Goal: Navigation & Orientation: Find specific page/section

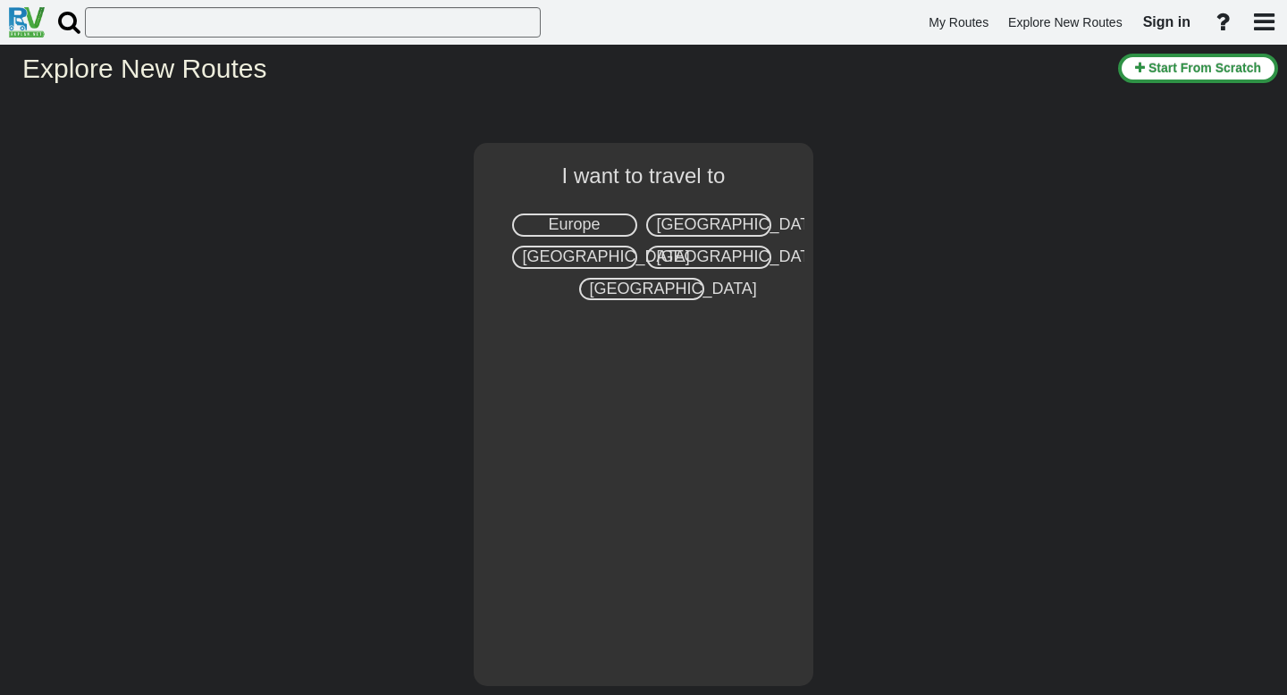
click at [602, 230] on div "Europe" at bounding box center [574, 225] width 125 height 23
select select "number:1"
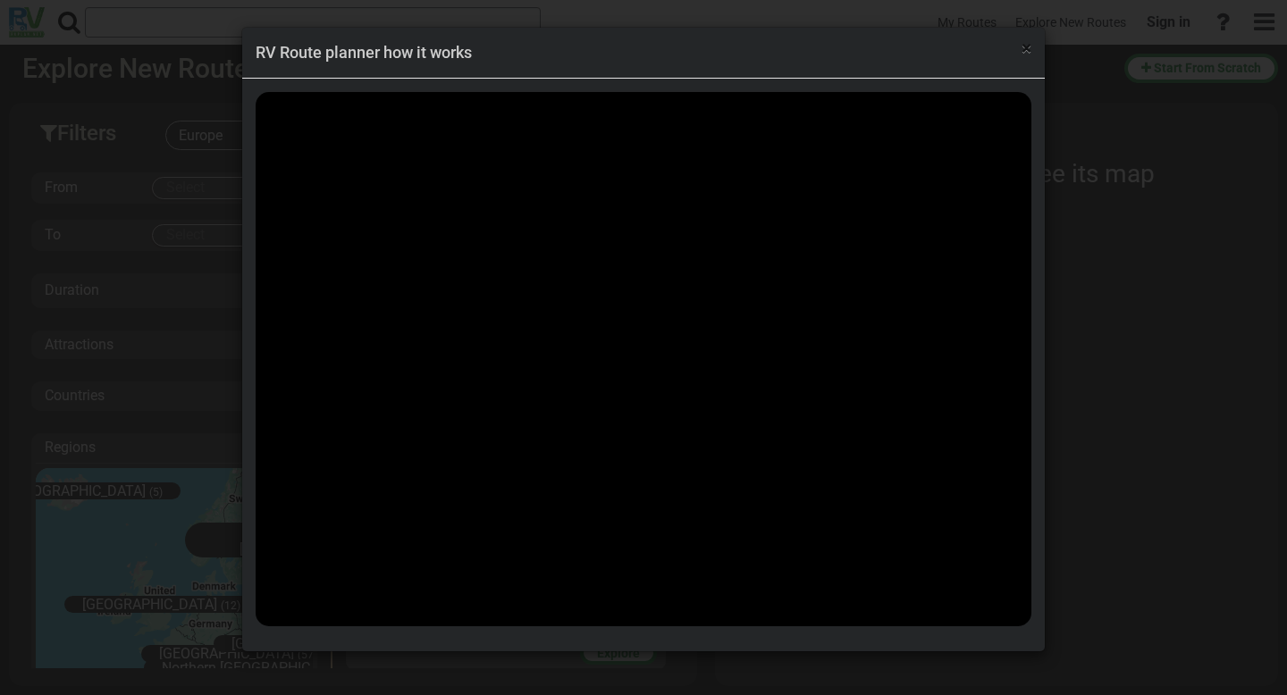
click at [1023, 47] on span "×" at bounding box center [1027, 48] width 10 height 21
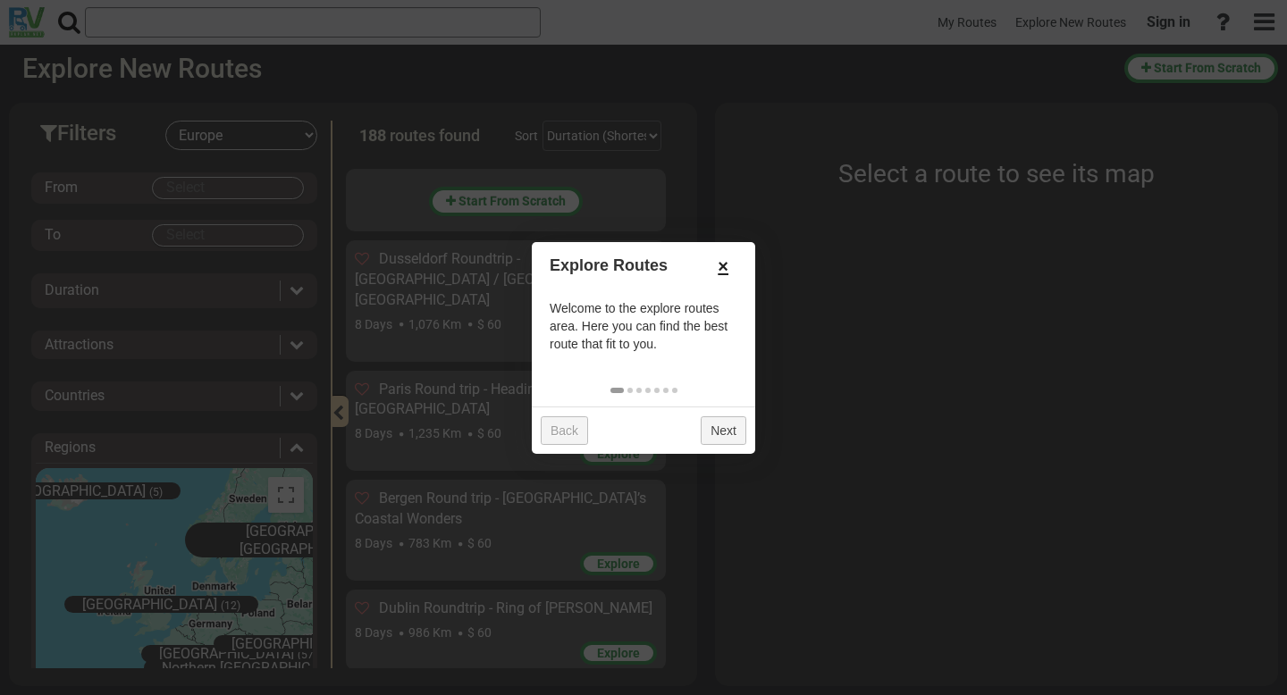
click at [728, 265] on link "×" at bounding box center [723, 266] width 29 height 30
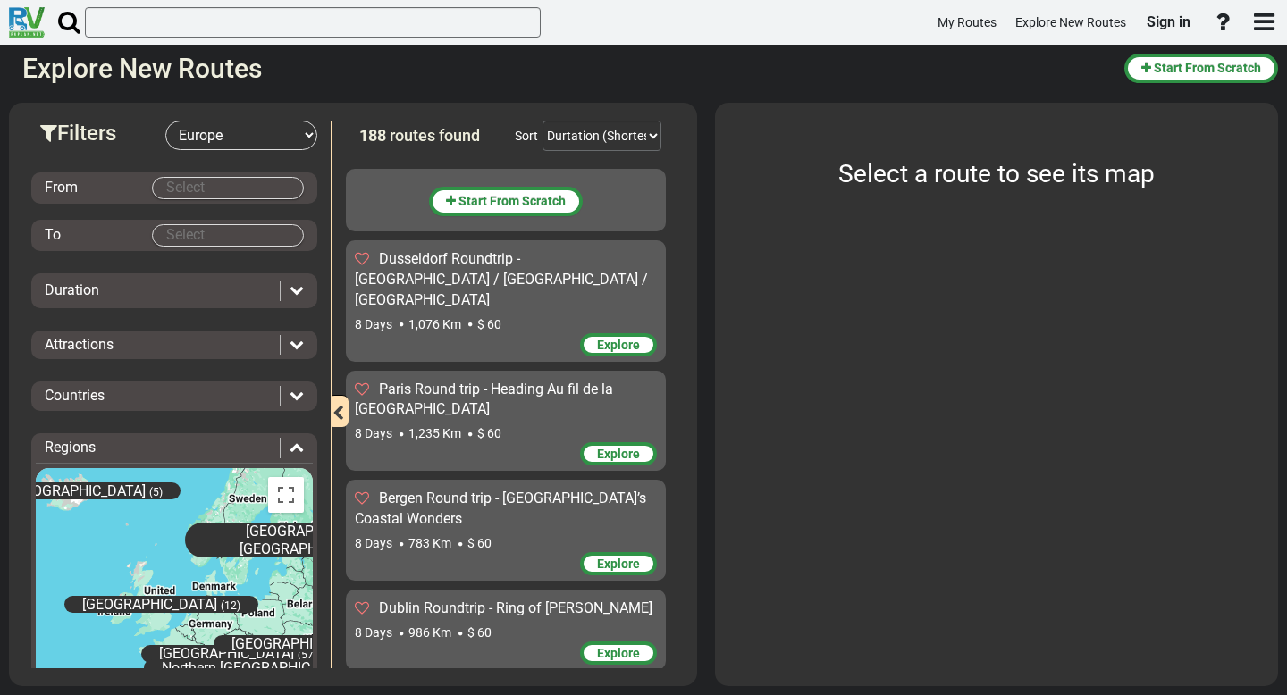
click at [215, 187] on body "My Routes Explore New Routes Sign in ×" at bounding box center [643, 347] width 1287 height 695
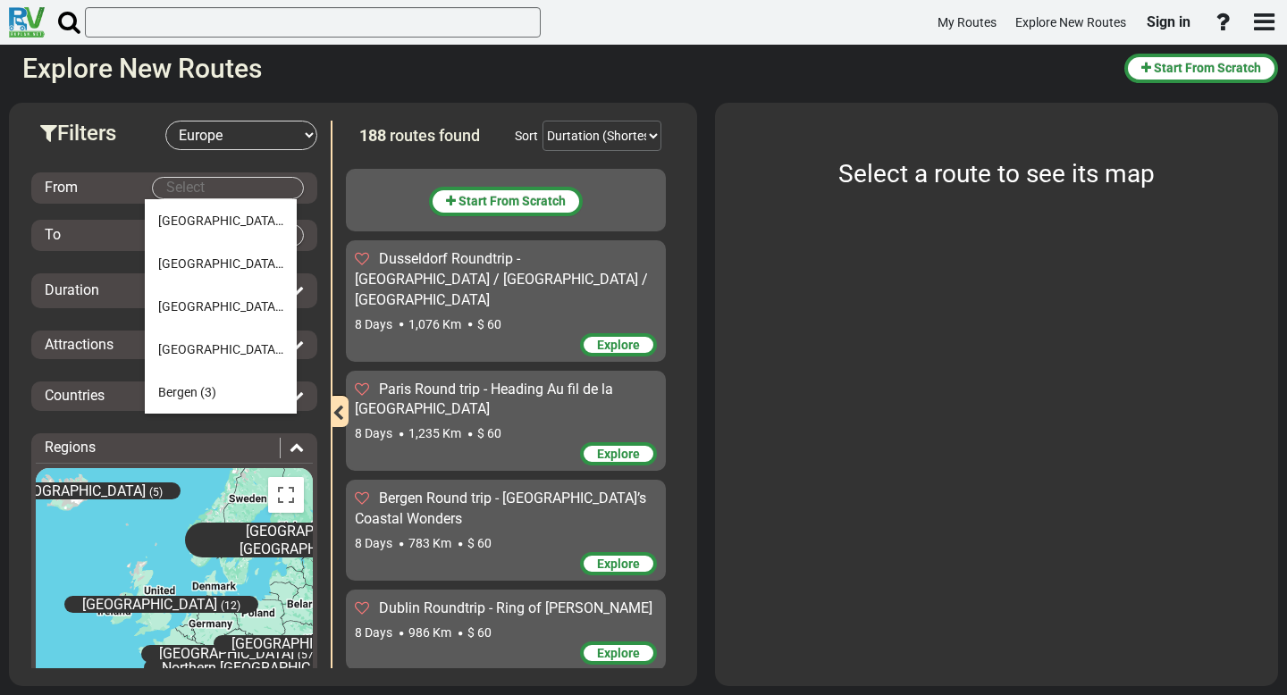
type input "צ"
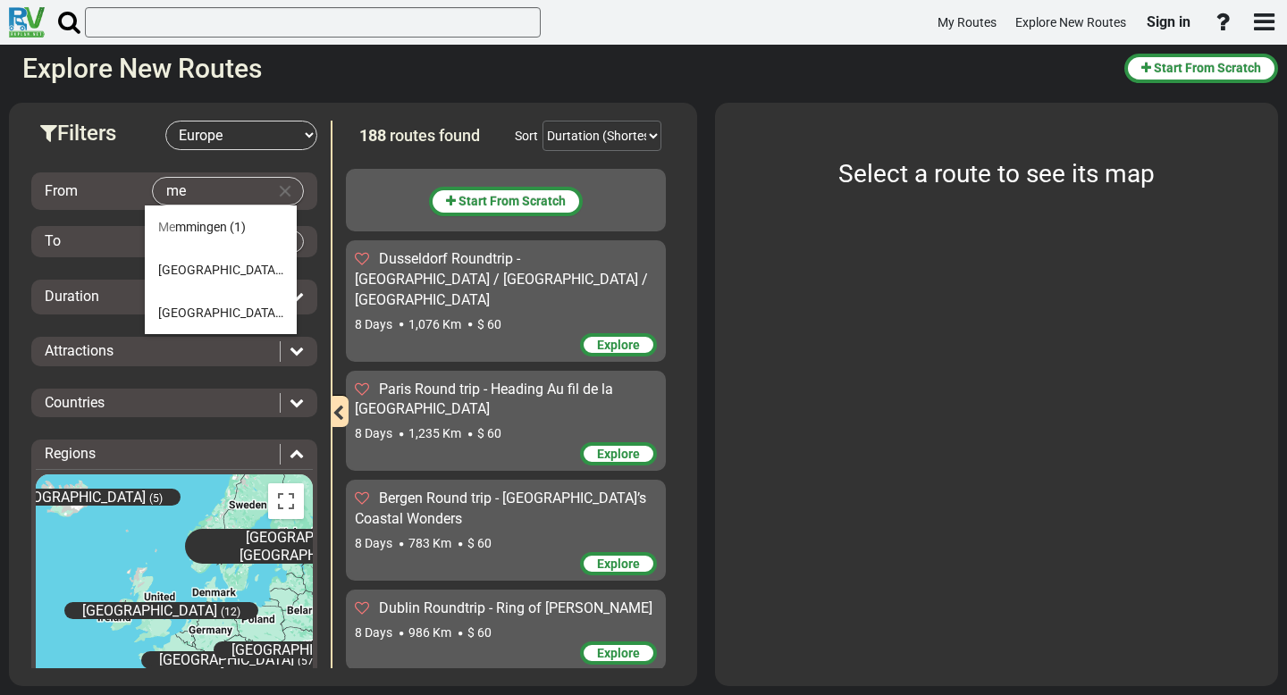
type input "m"
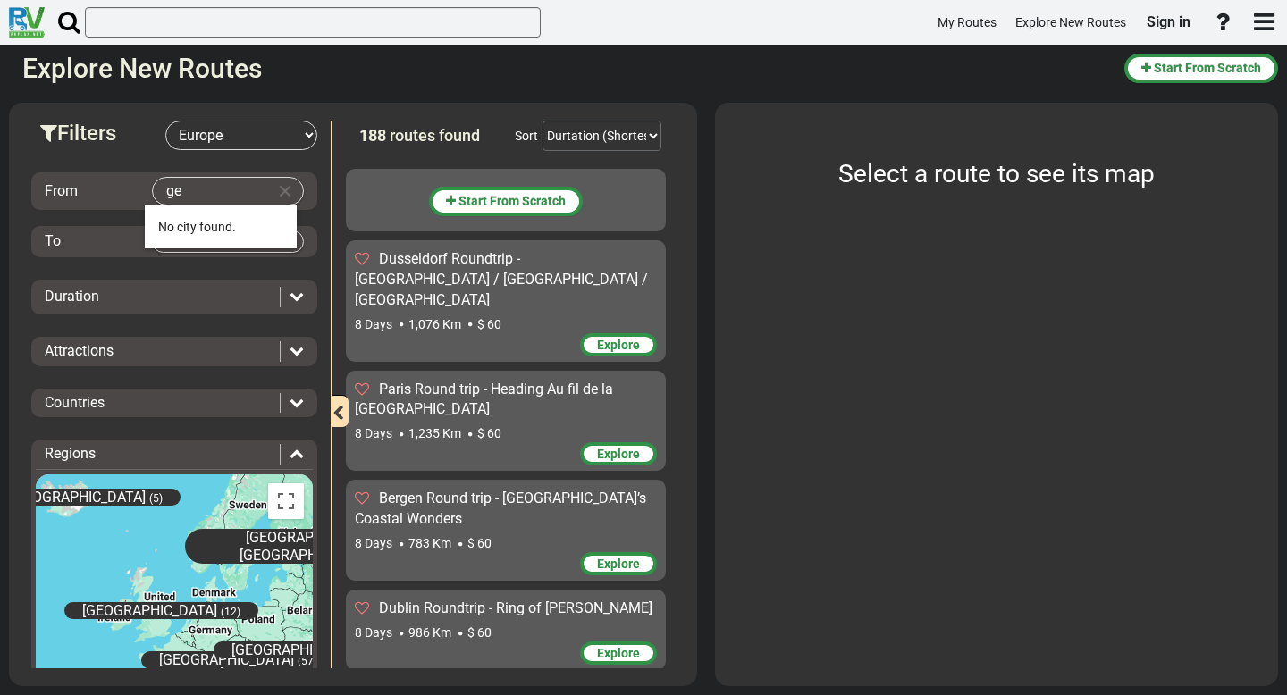
type input "g"
click at [186, 231] on span "Mun ich" at bounding box center [178, 227] width 41 height 14
type input "[GEOGRAPHIC_DATA]"
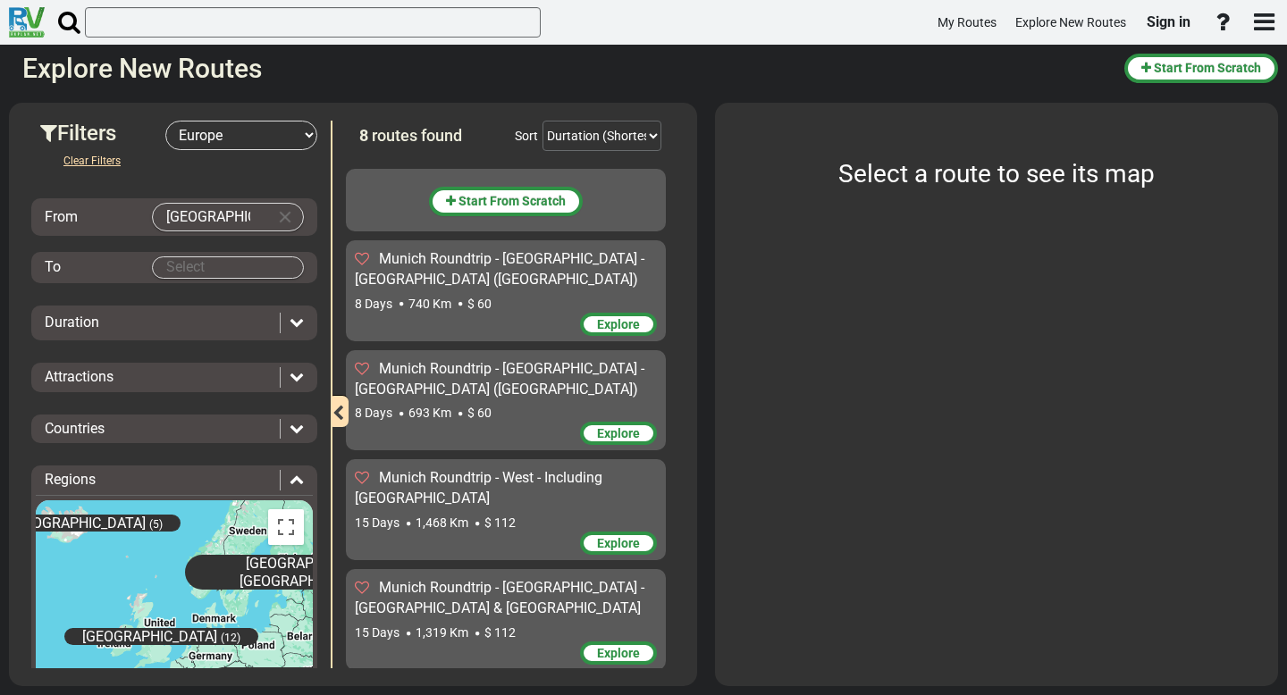
click at [194, 265] on body "My Routes Explore New Routes Sign in ×" at bounding box center [643, 347] width 1287 height 695
click at [191, 295] on span "[GEOGRAPHIC_DATA]" at bounding box center [220, 300] width 125 height 14
type input "[GEOGRAPHIC_DATA]"
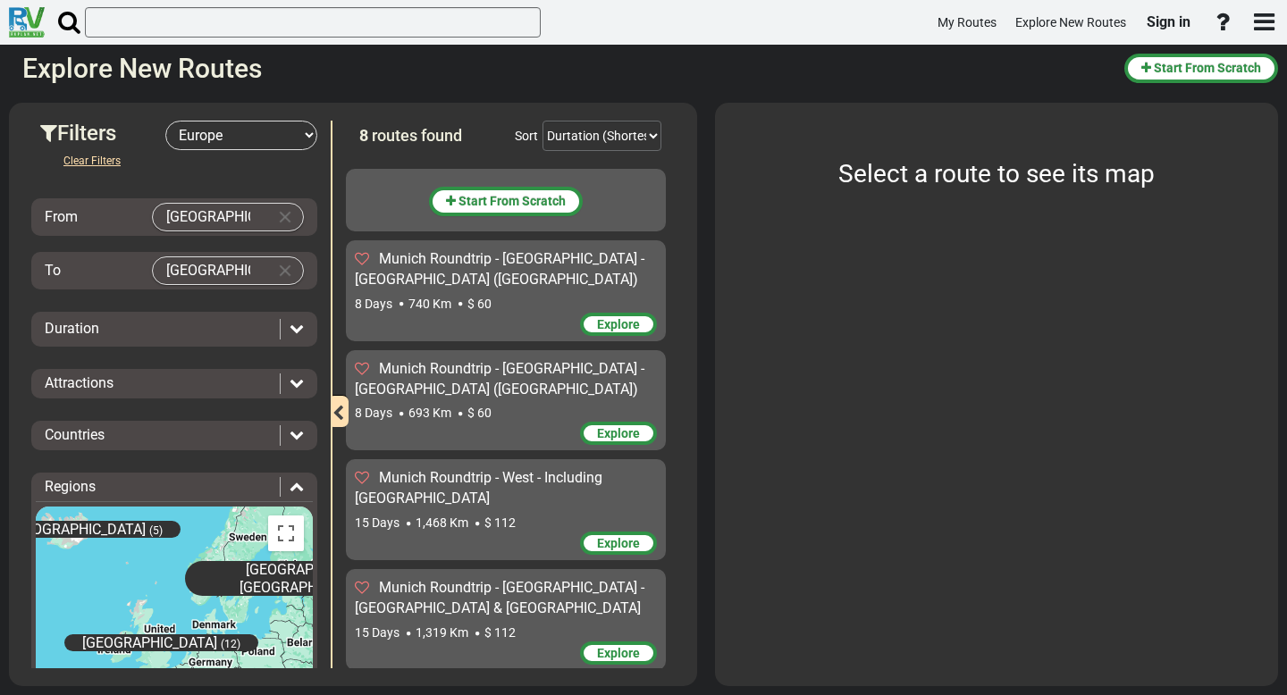
click at [185, 320] on div "Duration" at bounding box center [158, 329] width 226 height 21
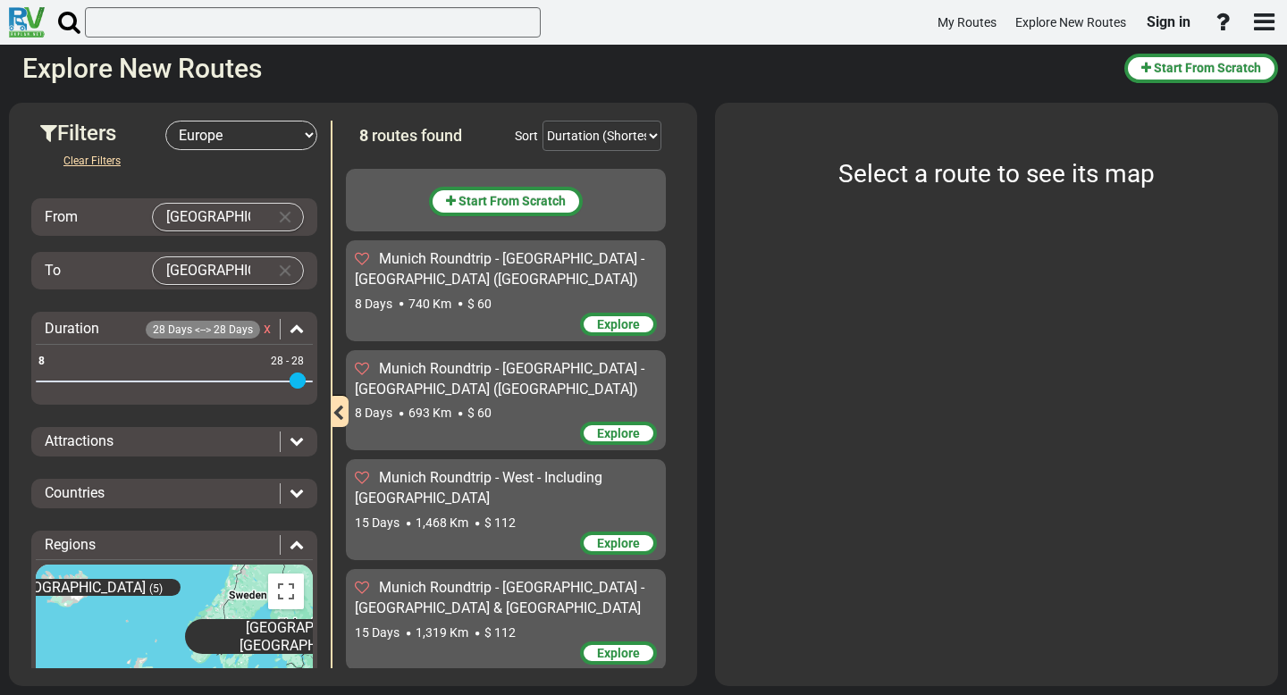
drag, startPoint x: 43, startPoint y: 377, endPoint x: 344, endPoint y: 375, distance: 301.2
click at [344, 121] on div "Filters -- Select Destination -- [GEOGRAPHIC_DATA] [GEOGRAPHIC_DATA] [GEOGRAPHI…" at bounding box center [353, 121] width 670 height 0
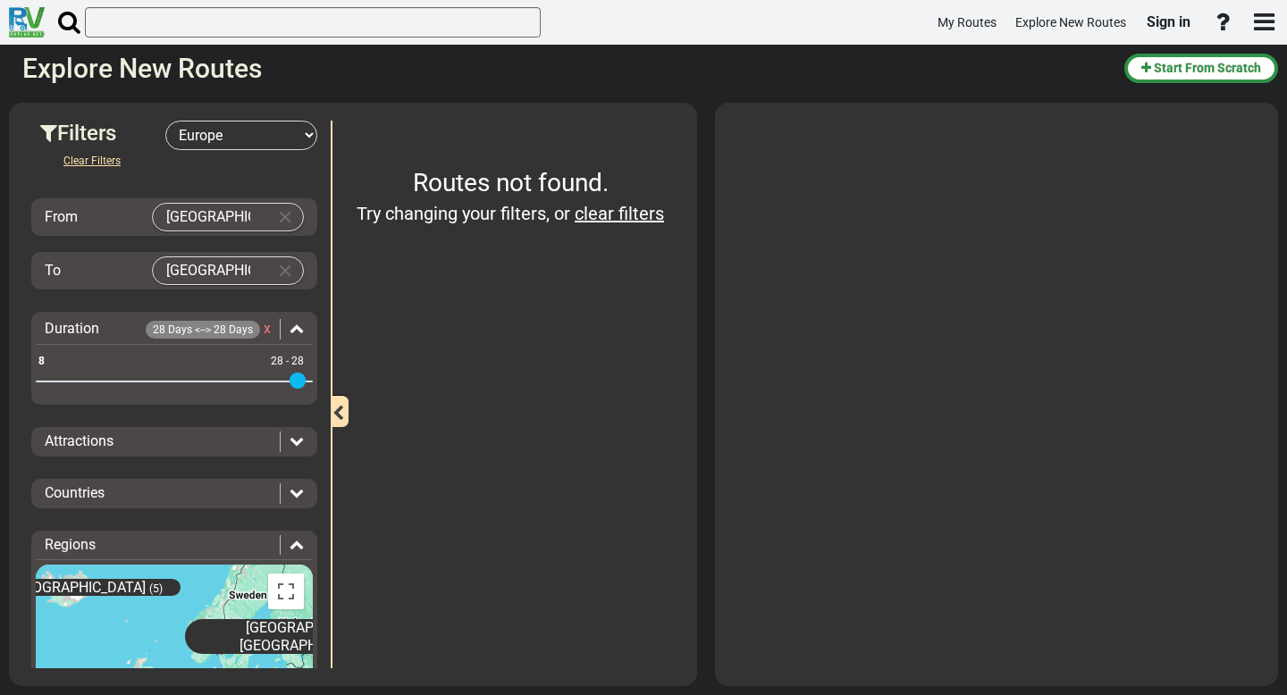
click at [260, 447] on div "Attractions" at bounding box center [162, 442] width 235 height 21
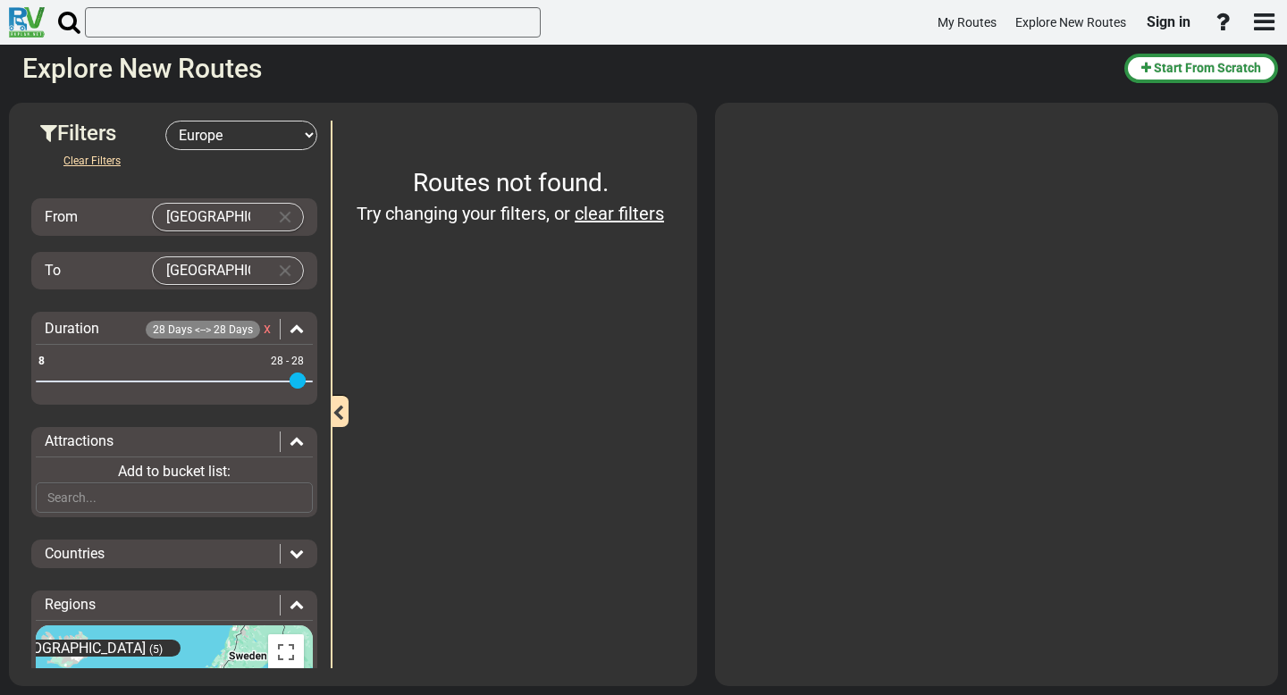
click at [260, 447] on div "Attractions" at bounding box center [162, 442] width 235 height 21
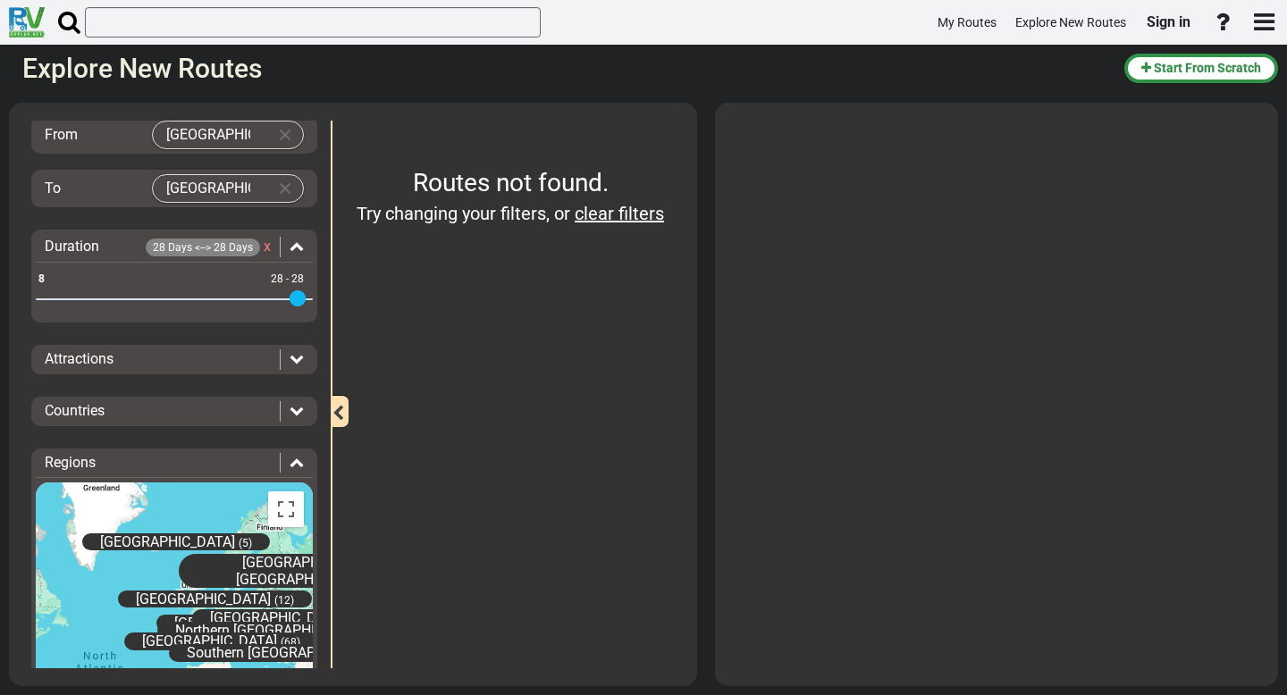
scroll to position [185, 0]
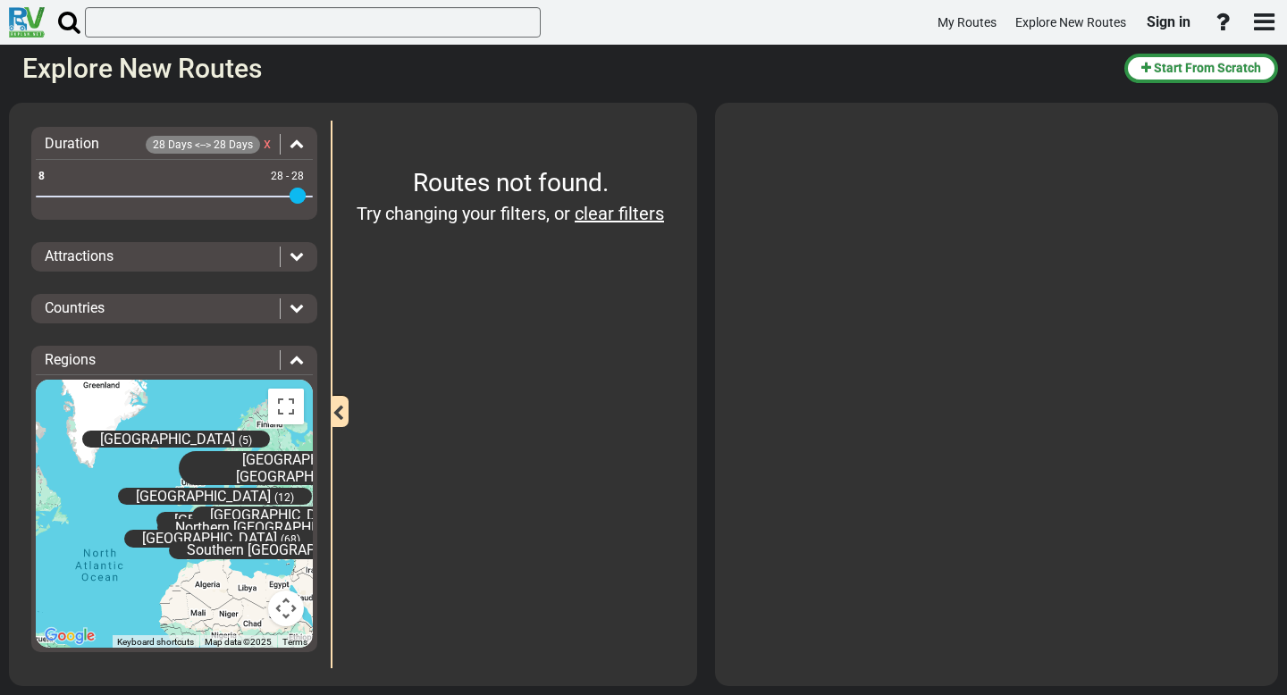
click at [207, 304] on div "Countries" at bounding box center [158, 309] width 226 height 21
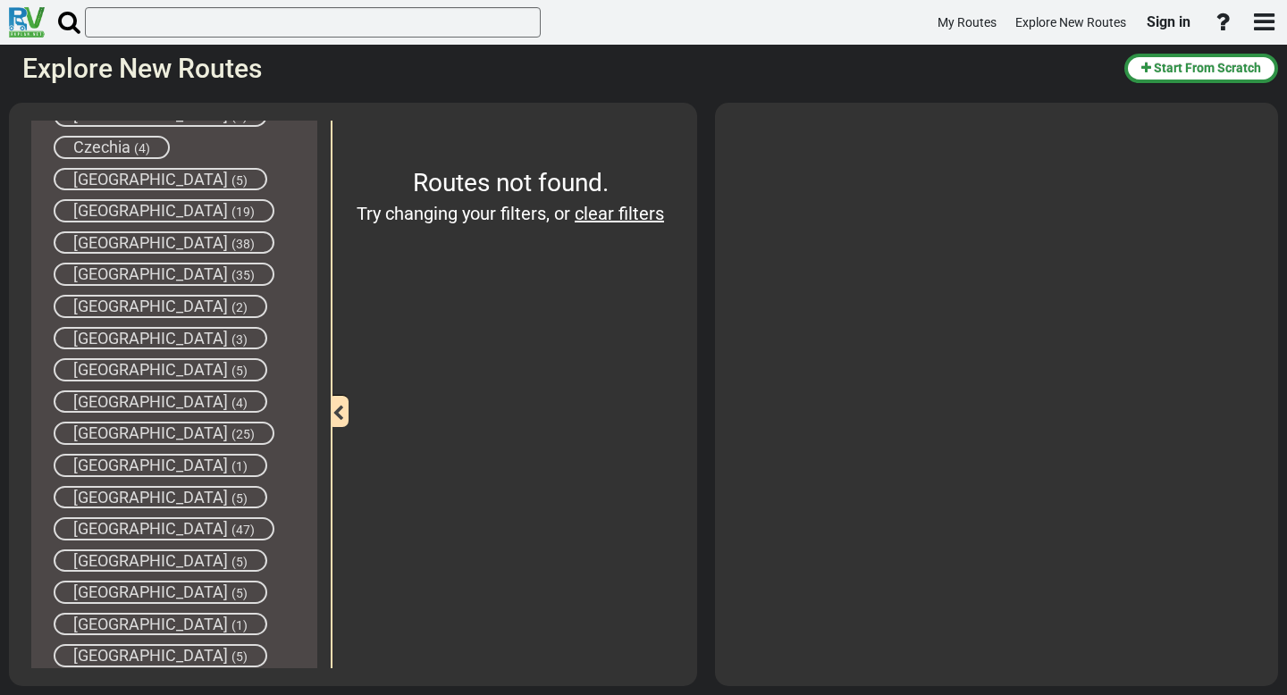
scroll to position [525, 0]
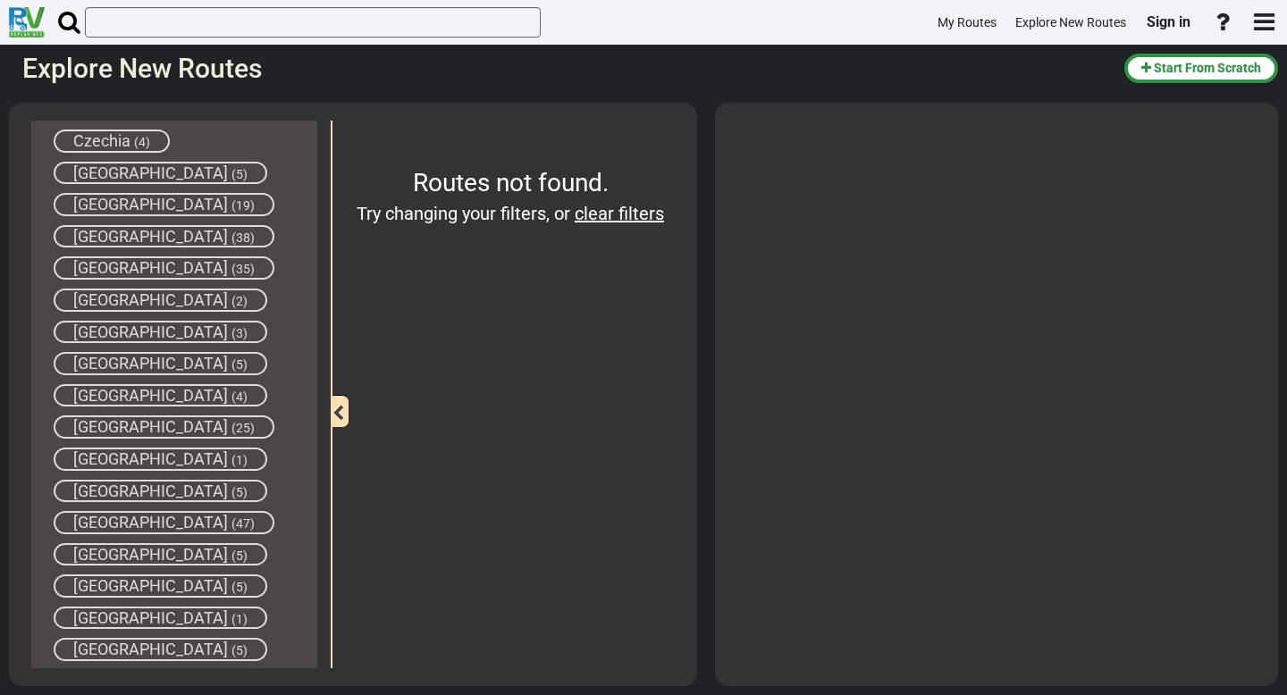
click at [231, 425] on span "(25)" at bounding box center [242, 428] width 23 height 14
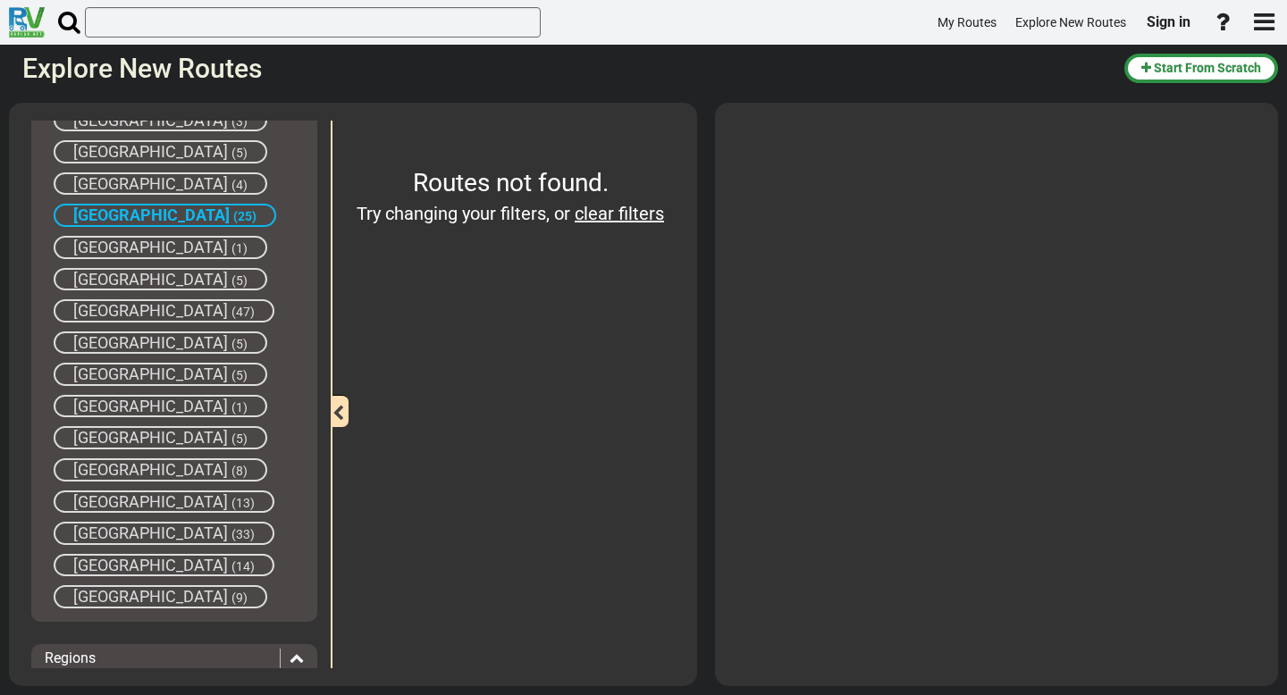
scroll to position [737, 0]
click at [231, 442] on span "(5)" at bounding box center [239, 438] width 16 height 14
click at [139, 483] on div "[GEOGRAPHIC_DATA] (3) [GEOGRAPHIC_DATA] (18) [GEOGRAPHIC_DATA] (7) [GEOGRAPHIC_…" at bounding box center [174, 199] width 277 height 818
click at [231, 468] on span "(8)" at bounding box center [239, 470] width 16 height 14
